Goal: Task Accomplishment & Management: Manage account settings

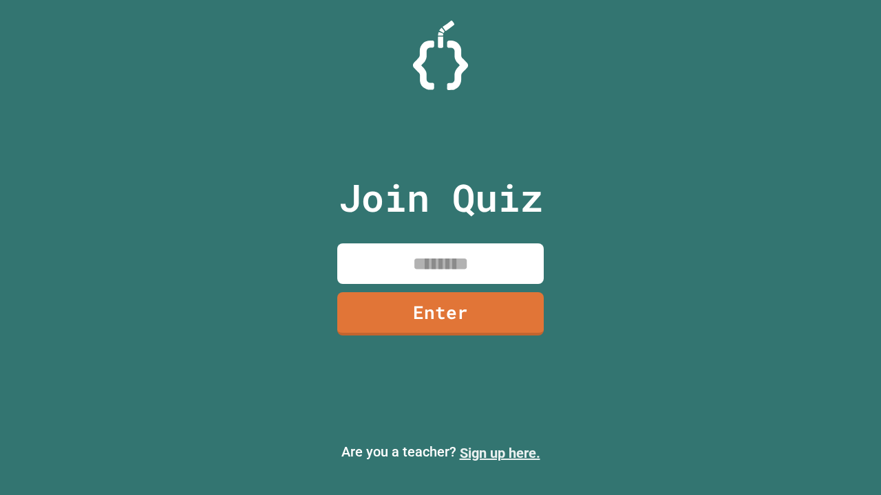
click at [499, 453] on link "Sign up here." at bounding box center [500, 453] width 80 height 17
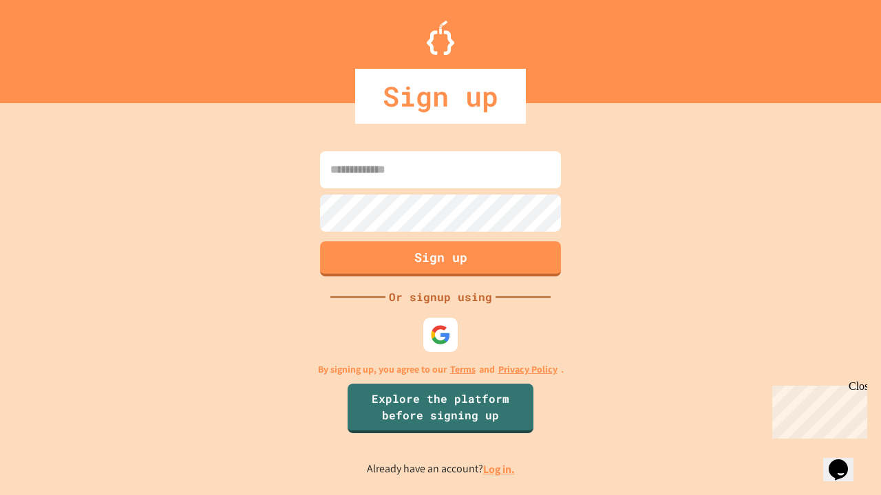
click at [499, 469] on link "Log in." at bounding box center [499, 469] width 32 height 14
